Goal: Information Seeking & Learning: Learn about a topic

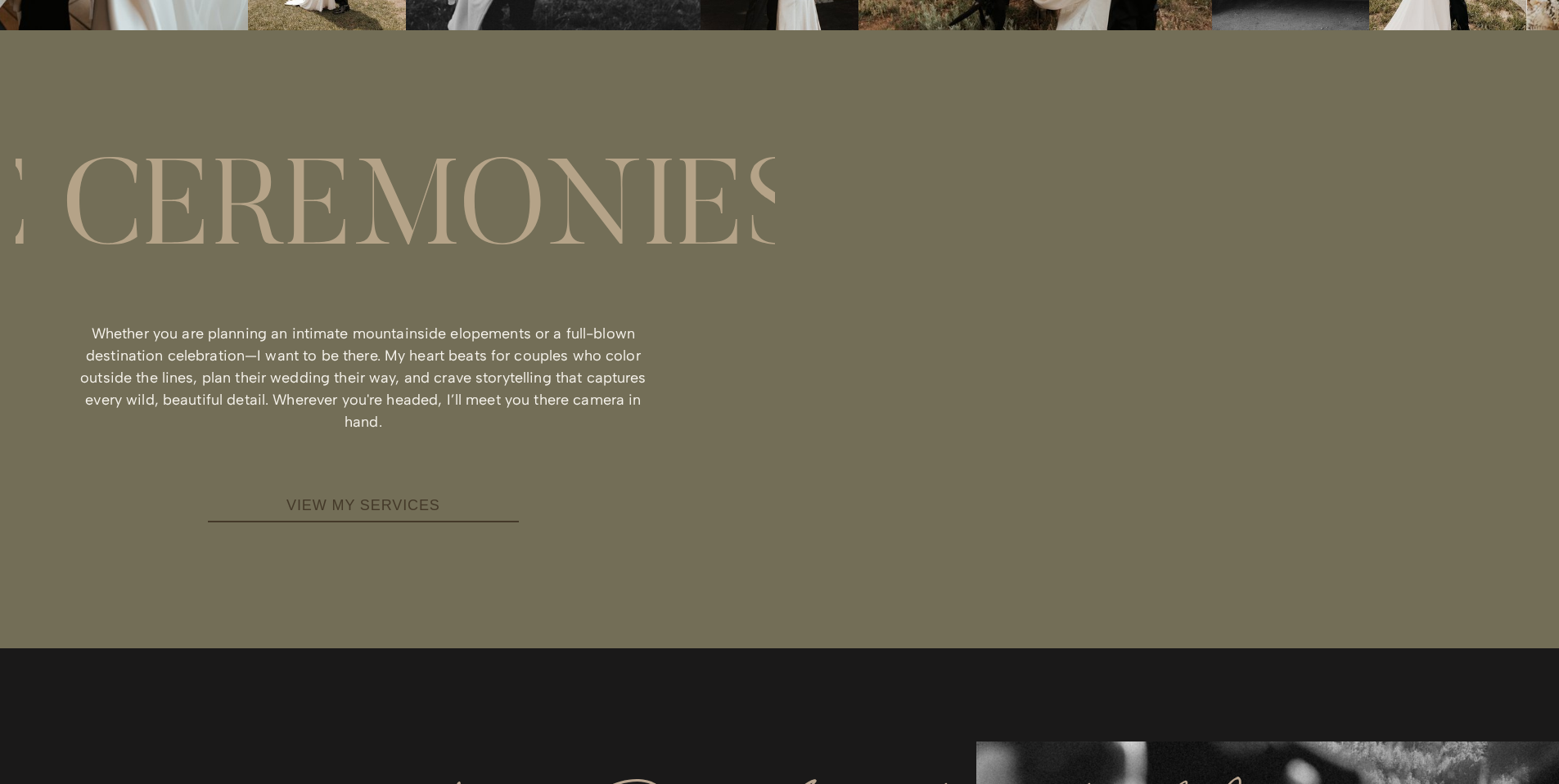
scroll to position [1553, 0]
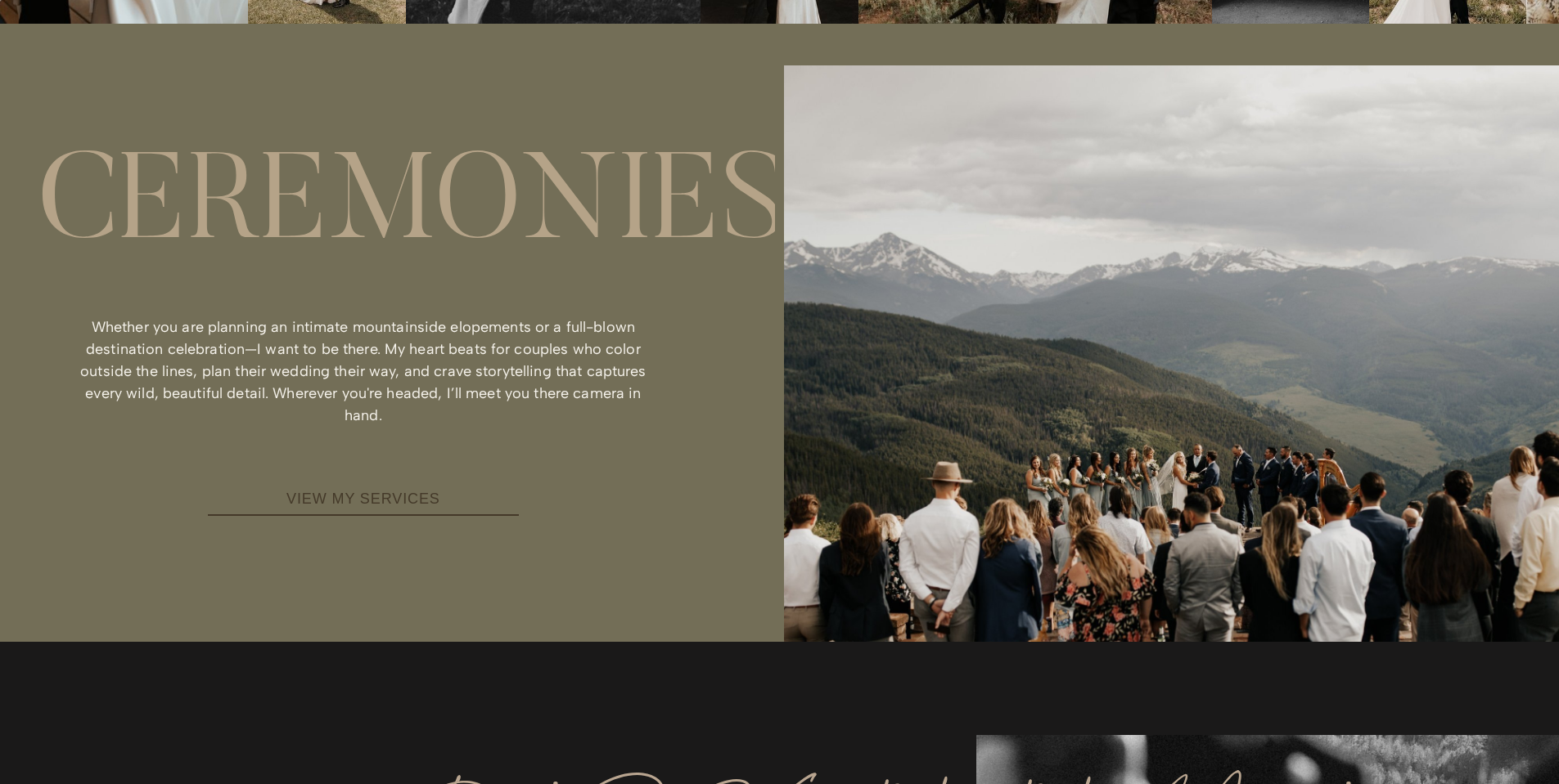
click at [332, 501] on link "VIEW MY SERVICES" at bounding box center [364, 500] width 311 height 33
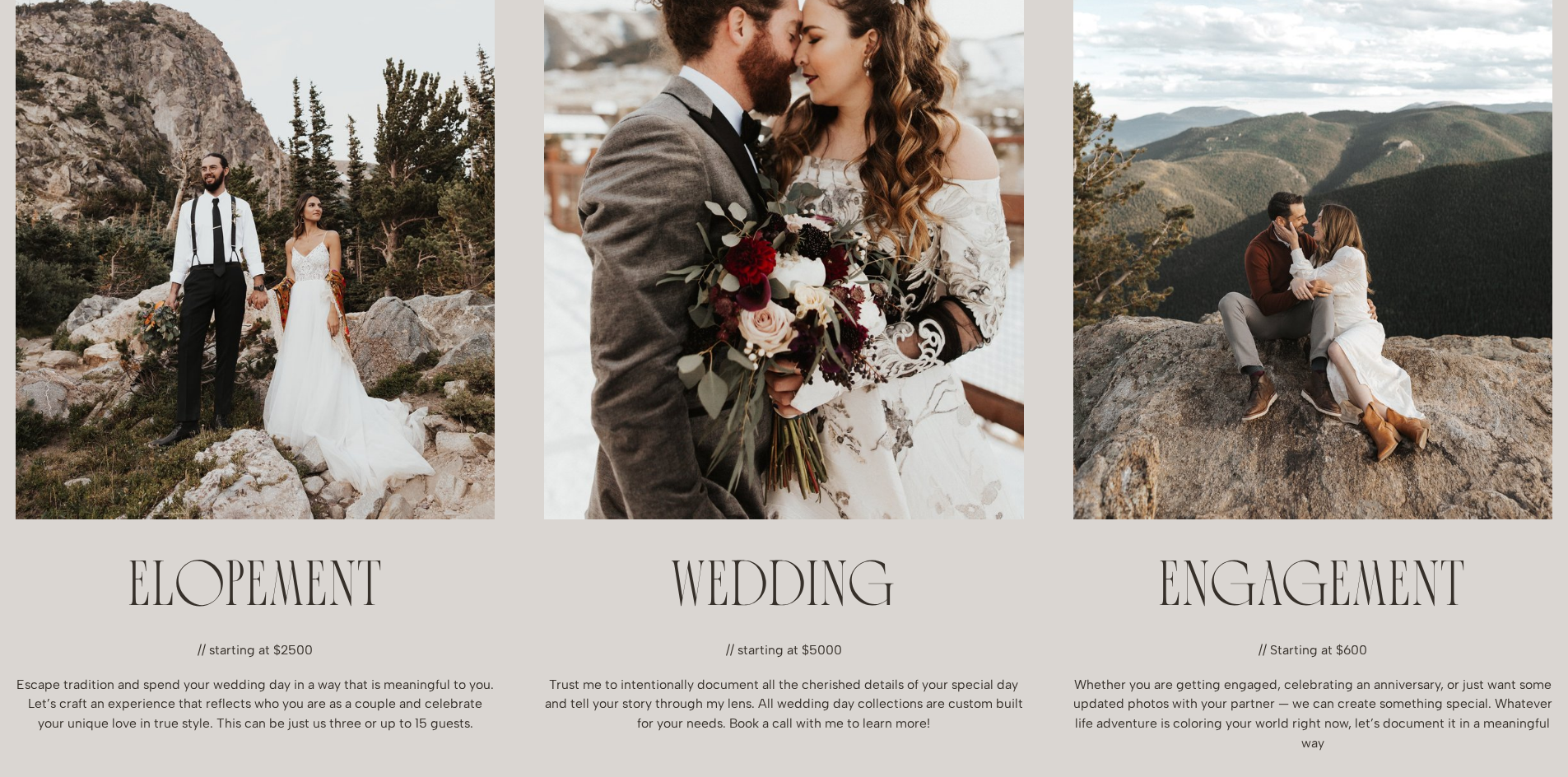
scroll to position [576, 0]
